Goal: Task Accomplishment & Management: Complete application form

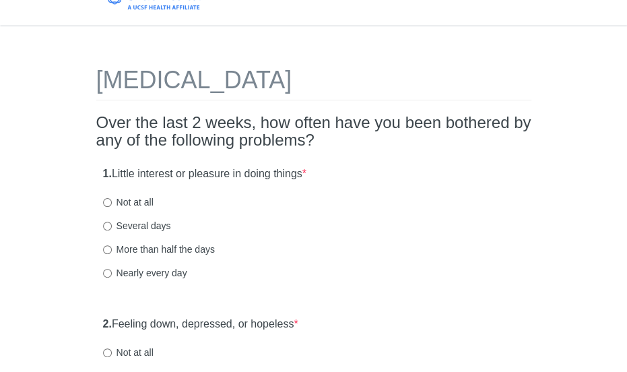
scroll to position [25, 0]
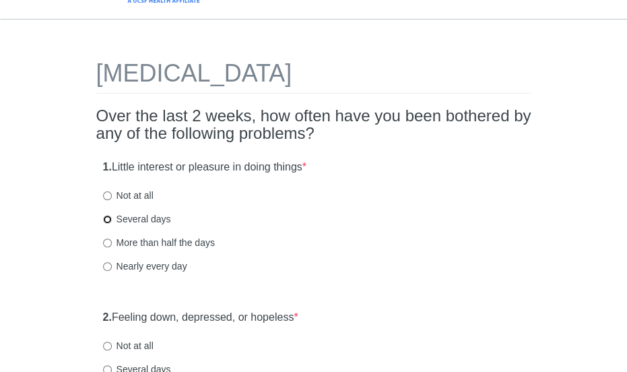
click at [104, 221] on input "Several days" at bounding box center [107, 219] width 9 height 9
radio input "true"
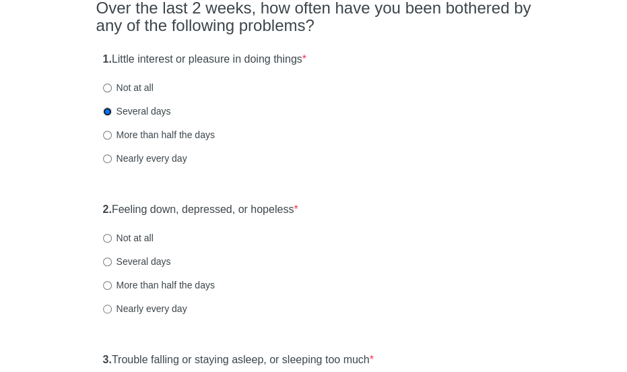
scroll to position [139, 0]
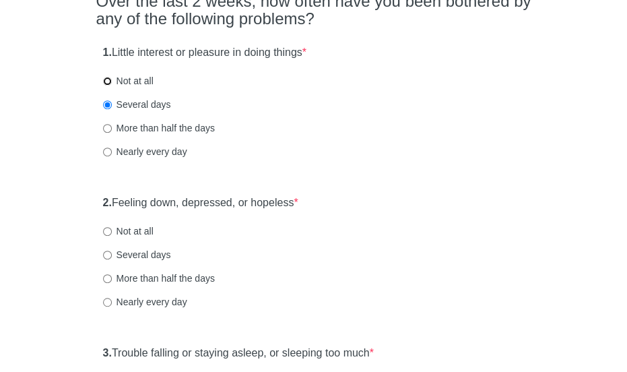
click at [106, 81] on input "Not at all" at bounding box center [107, 81] width 9 height 9
radio input "true"
click at [104, 103] on input "Several days" at bounding box center [107, 104] width 9 height 9
radio input "true"
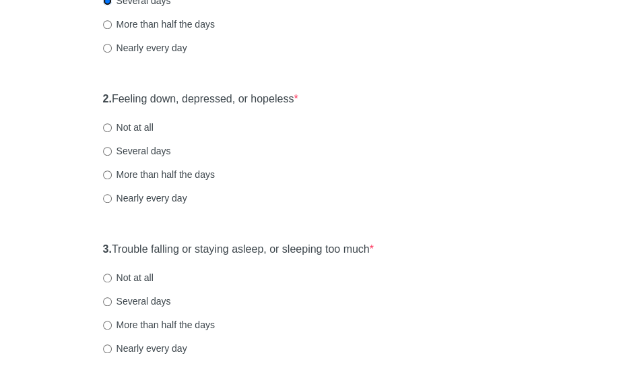
scroll to position [245, 0]
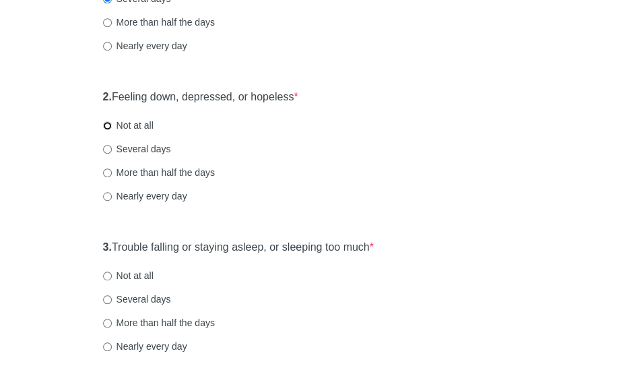
click at [104, 124] on input "Not at all" at bounding box center [107, 125] width 9 height 9
radio input "true"
click at [108, 276] on input "Not at all" at bounding box center [107, 275] width 9 height 9
radio input "true"
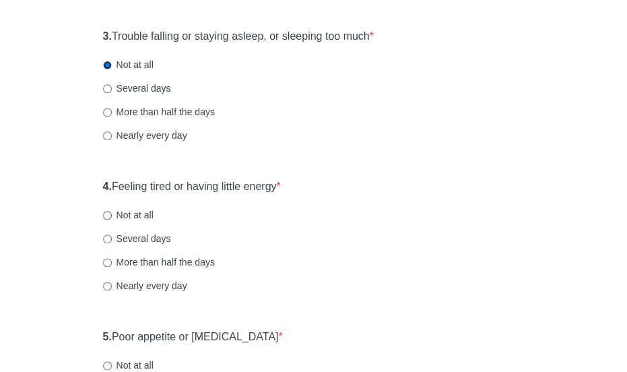
scroll to position [465, 0]
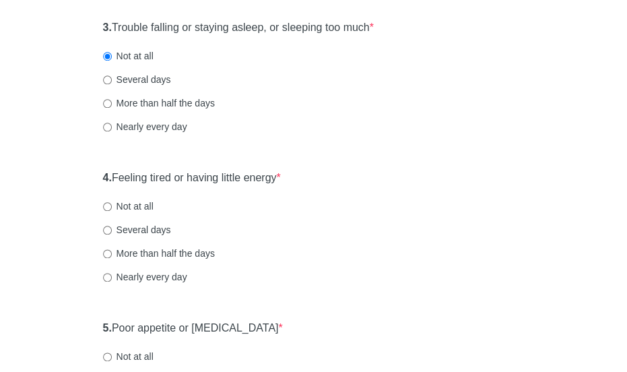
click at [111, 80] on label "Several days" at bounding box center [137, 79] width 68 height 13
click at [111, 80] on input "Several days" at bounding box center [107, 79] width 9 height 9
radio input "true"
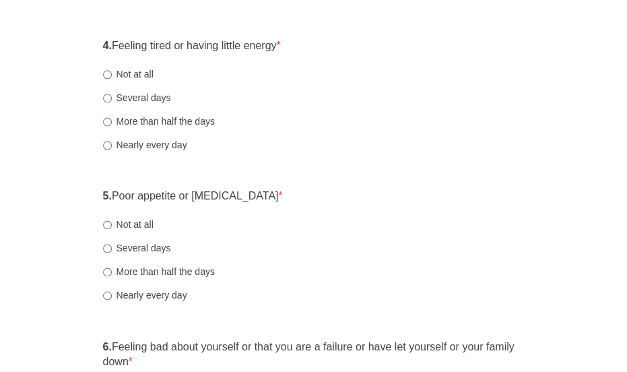
scroll to position [599, 0]
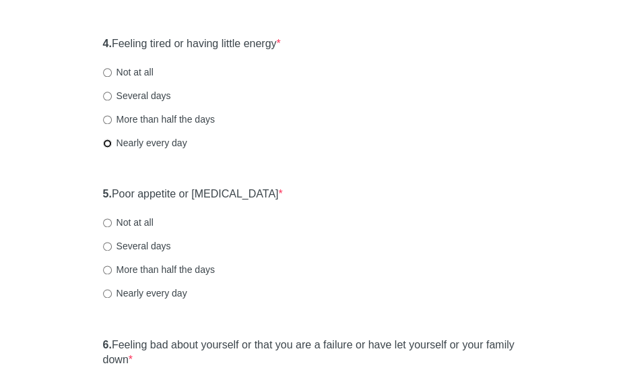
click at [107, 144] on input "Nearly every day" at bounding box center [107, 143] width 9 height 9
radio input "true"
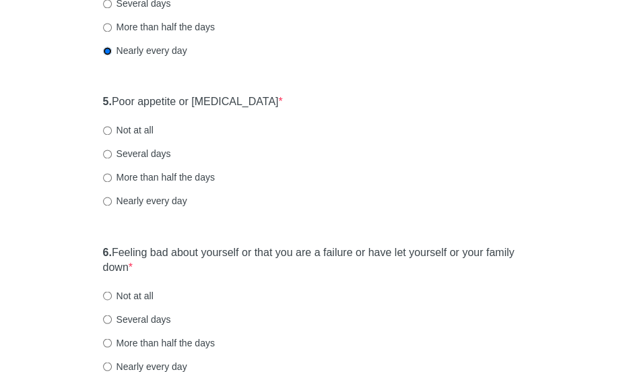
scroll to position [700, 0]
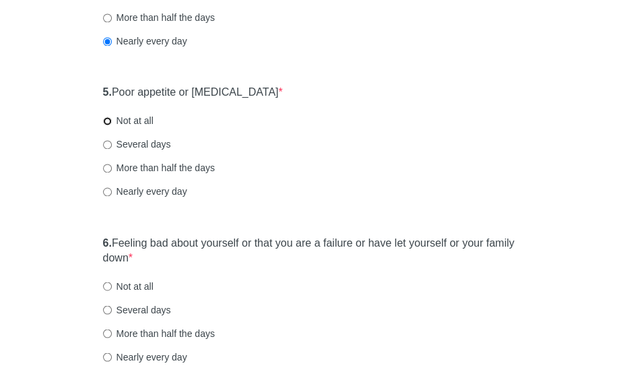
click at [109, 119] on input "Not at all" at bounding box center [107, 121] width 9 height 9
radio input "true"
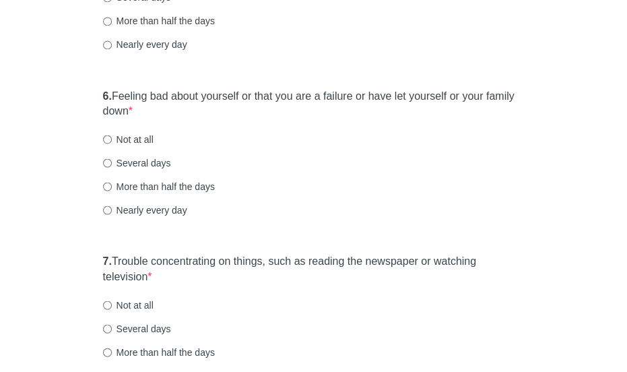
scroll to position [851, 0]
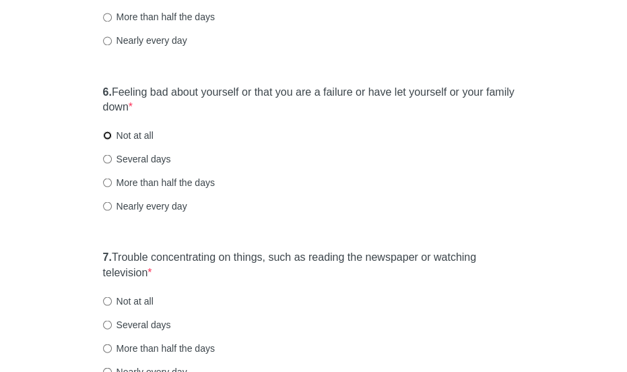
click at [108, 134] on input "Not at all" at bounding box center [107, 135] width 9 height 9
radio input "true"
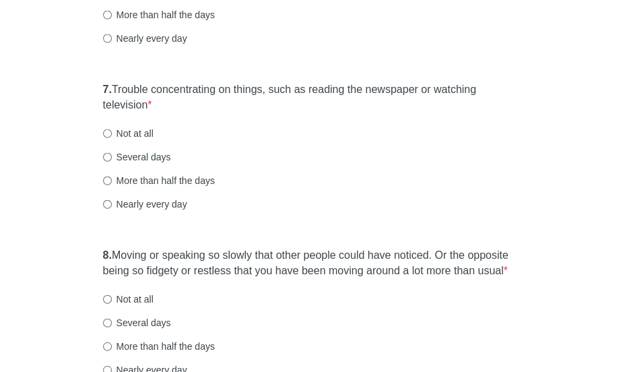
scroll to position [1023, 0]
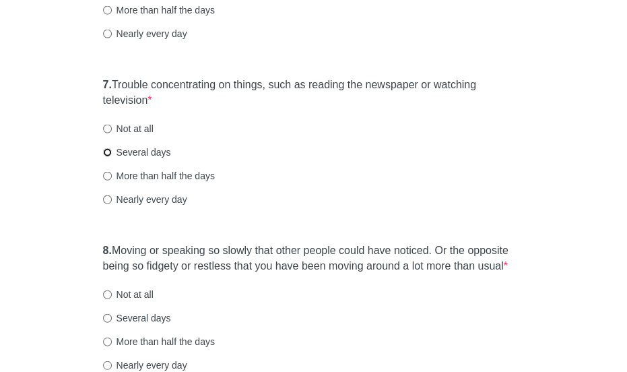
click at [106, 154] on input "Several days" at bounding box center [107, 152] width 9 height 9
radio input "true"
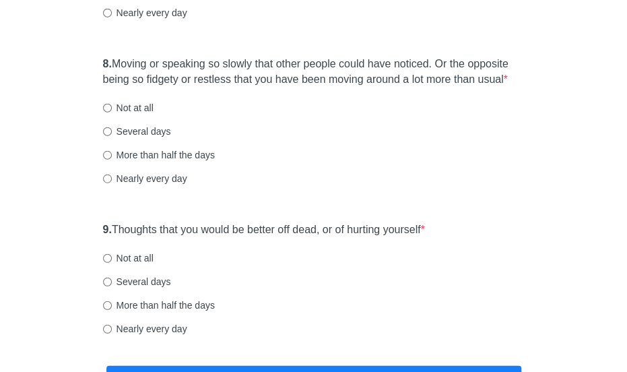
scroll to position [1218, 0]
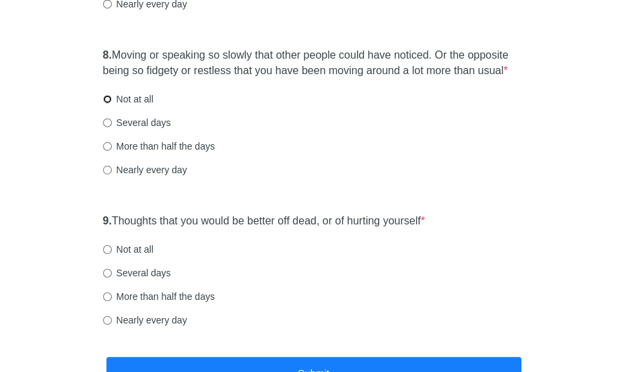
click at [107, 99] on input "Not at all" at bounding box center [107, 99] width 9 height 9
radio input "true"
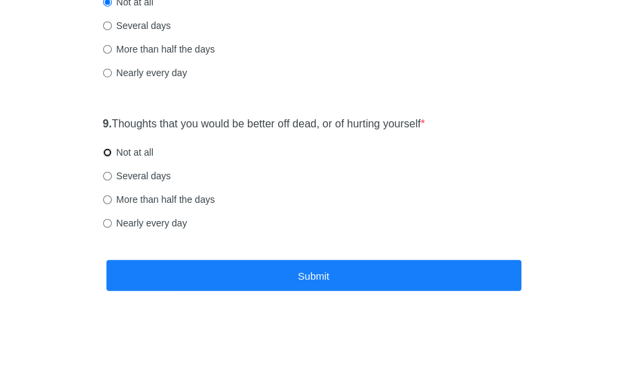
click at [104, 154] on input "Not at all" at bounding box center [107, 152] width 9 height 9
radio input "true"
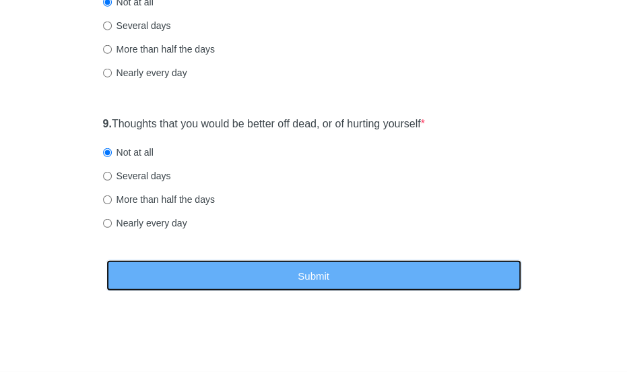
click at [256, 281] on button "Submit" at bounding box center [313, 276] width 415 height 32
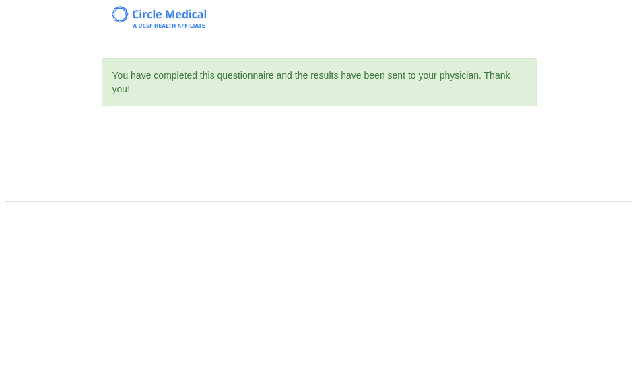
scroll to position [0, 0]
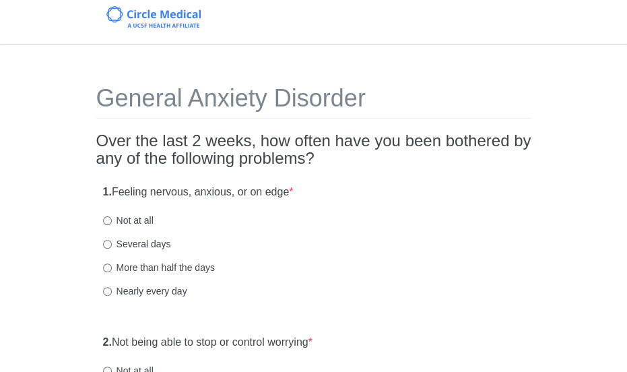
click at [119, 239] on label "Several days" at bounding box center [137, 243] width 68 height 13
click at [112, 240] on input "Several days" at bounding box center [107, 244] width 9 height 9
radio input "true"
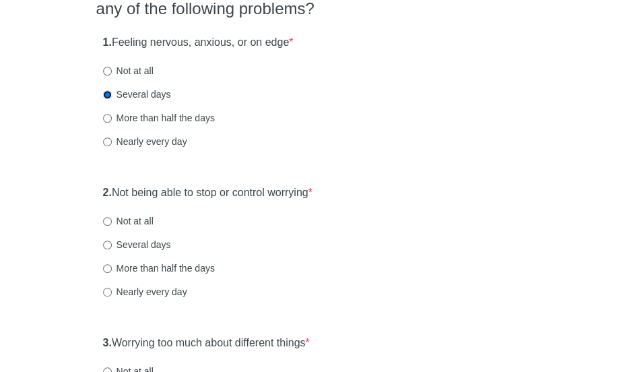
scroll to position [155, 0]
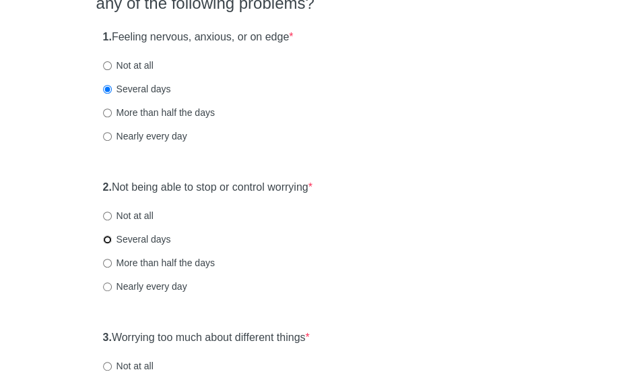
click at [108, 239] on input "Several days" at bounding box center [107, 239] width 9 height 9
radio input "true"
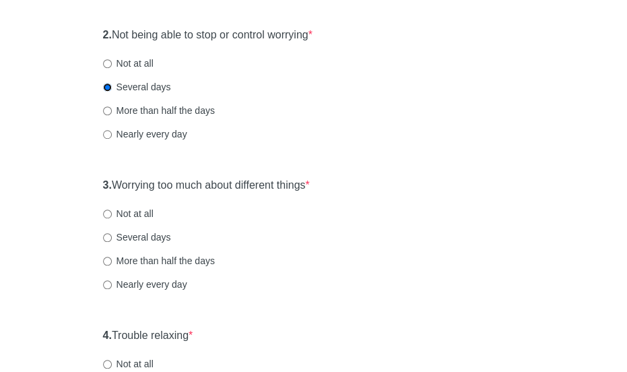
scroll to position [345, 0]
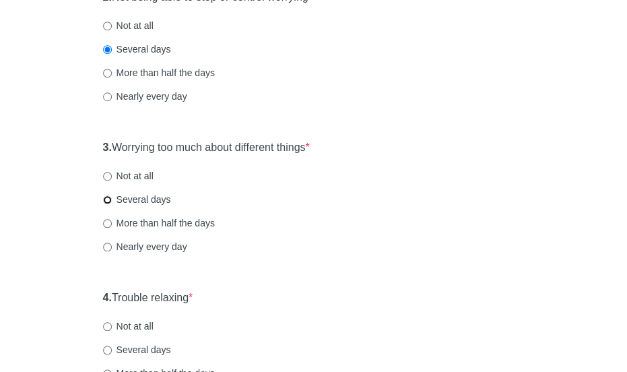
click at [108, 195] on input "Several days" at bounding box center [107, 199] width 9 height 9
radio input "true"
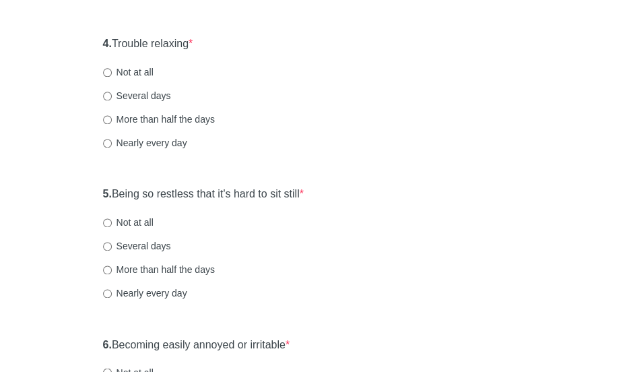
scroll to position [602, 0]
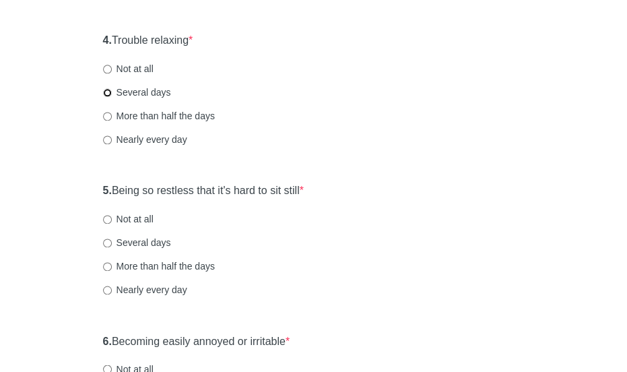
click at [110, 94] on input "Several days" at bounding box center [107, 92] width 9 height 9
radio input "true"
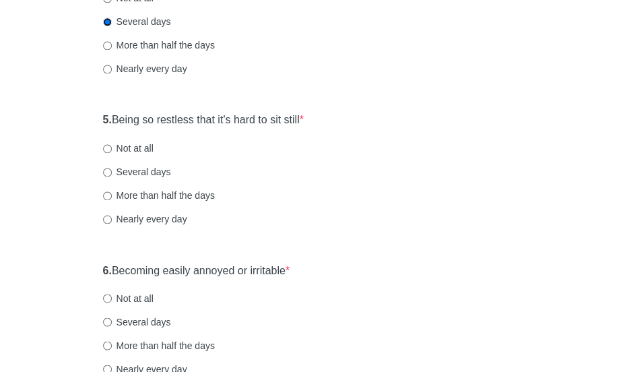
scroll to position [678, 0]
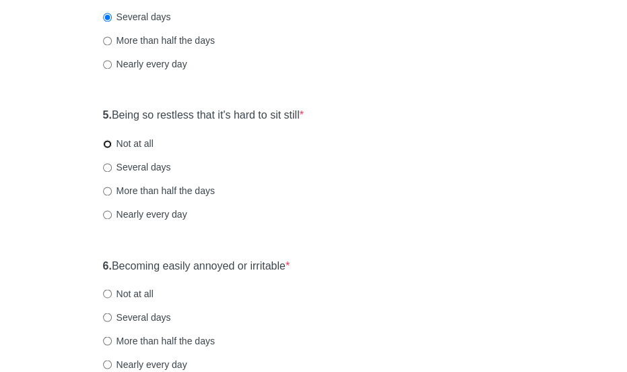
click at [105, 143] on input "Not at all" at bounding box center [107, 143] width 9 height 9
radio input "true"
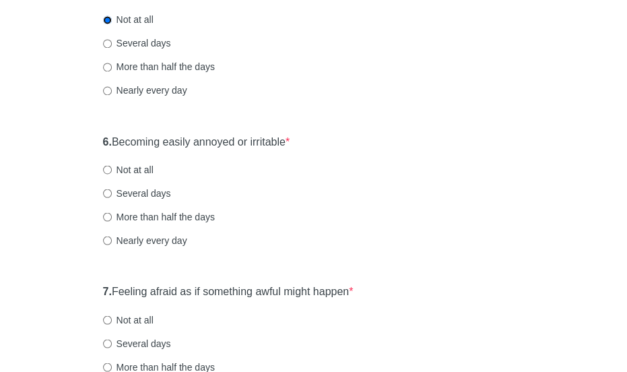
scroll to position [823, 0]
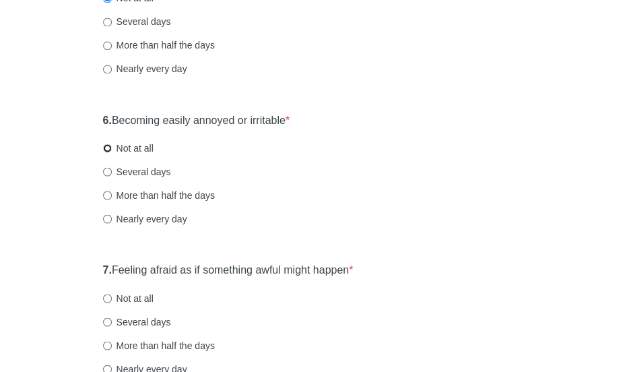
click at [106, 145] on input "Not at all" at bounding box center [107, 147] width 9 height 9
radio input "true"
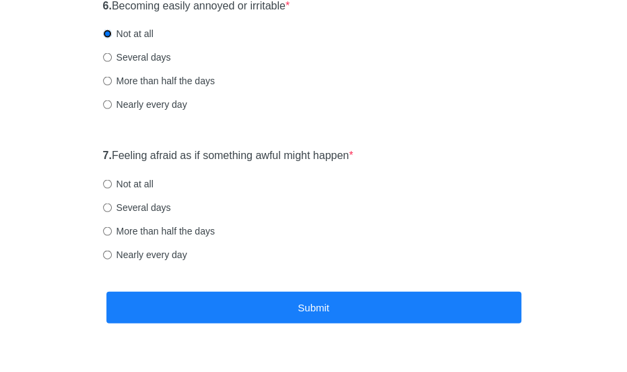
scroll to position [969, 0]
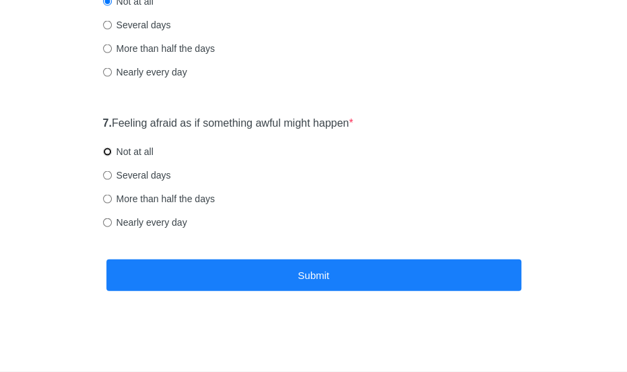
click at [106, 147] on input "Not at all" at bounding box center [107, 151] width 9 height 9
radio input "true"
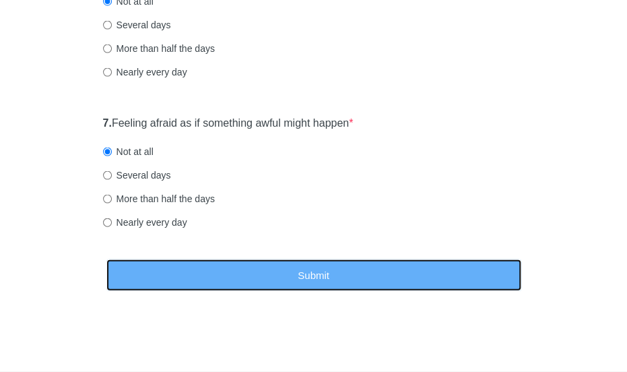
click at [216, 275] on button "Submit" at bounding box center [313, 275] width 415 height 32
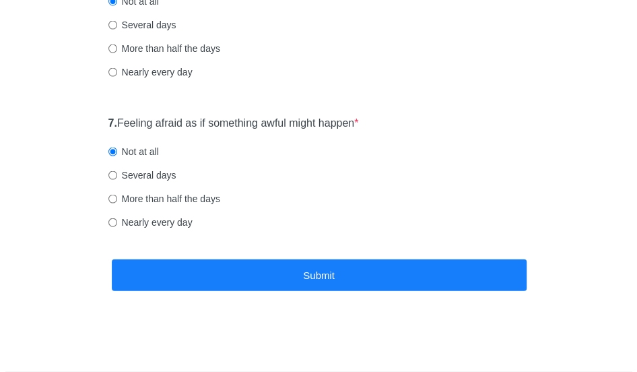
scroll to position [0, 0]
